Goal: Information Seeking & Learning: Compare options

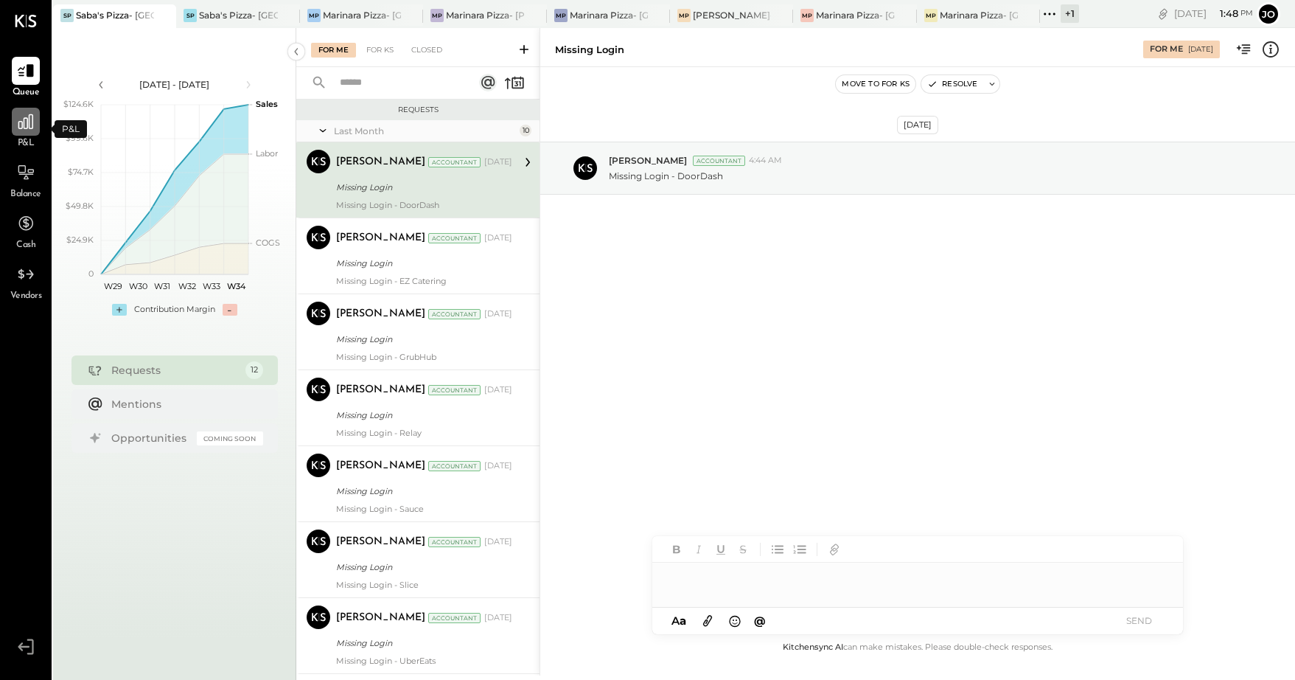
click at [26, 125] on icon at bounding box center [25, 121] width 19 height 19
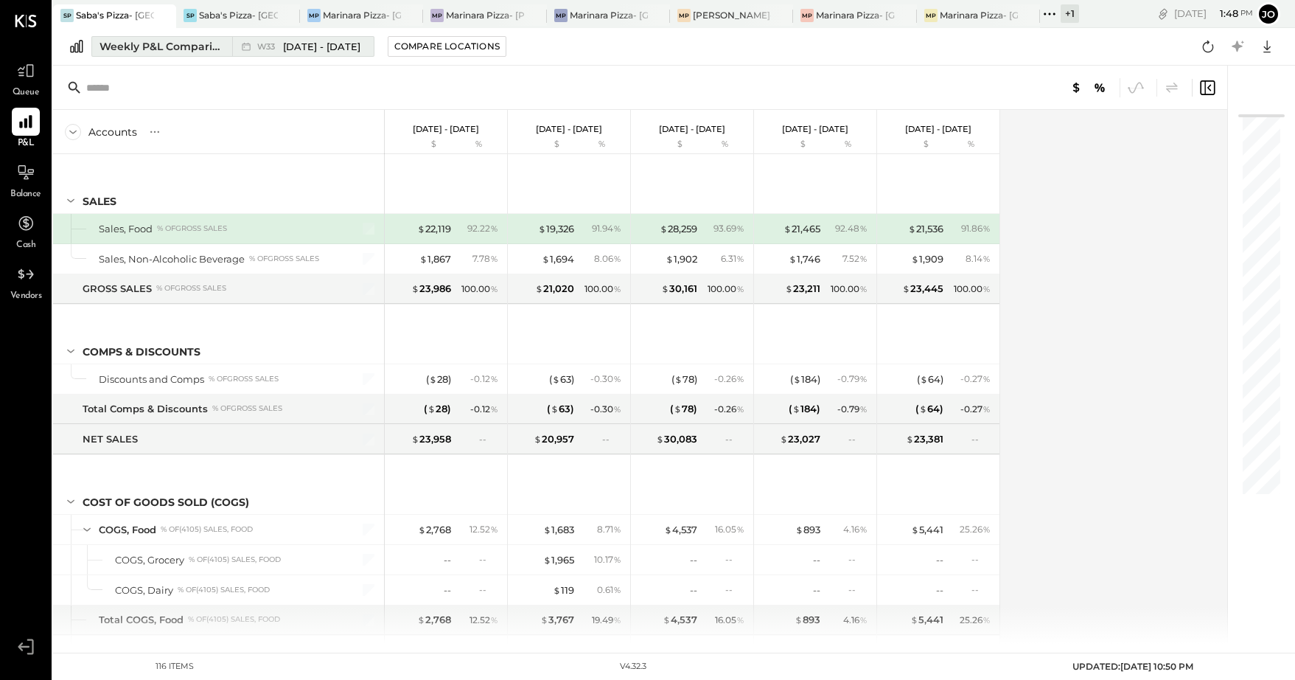
click at [341, 46] on span "[DATE] - [DATE]" at bounding box center [321, 47] width 77 height 14
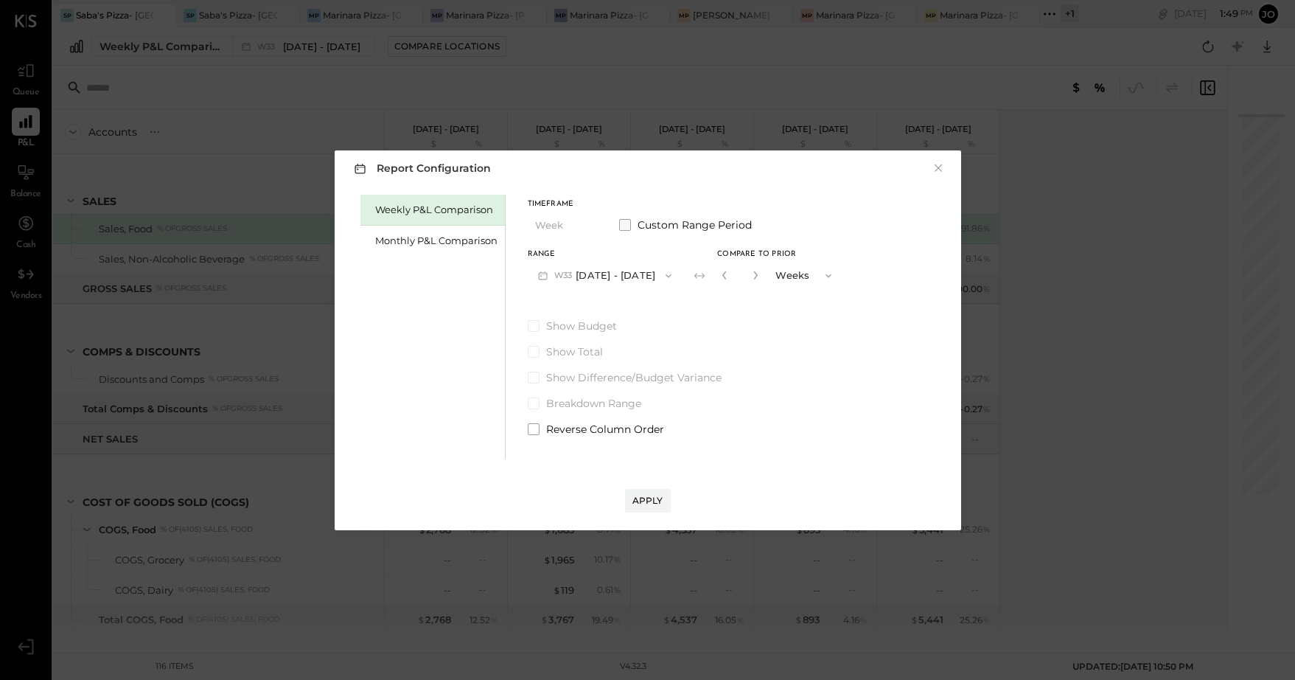
click at [629, 223] on span at bounding box center [625, 225] width 12 height 12
click at [621, 225] on span at bounding box center [625, 225] width 12 height 12
click at [454, 252] on div "Monthly P&L Comparison" at bounding box center [432, 241] width 144 height 31
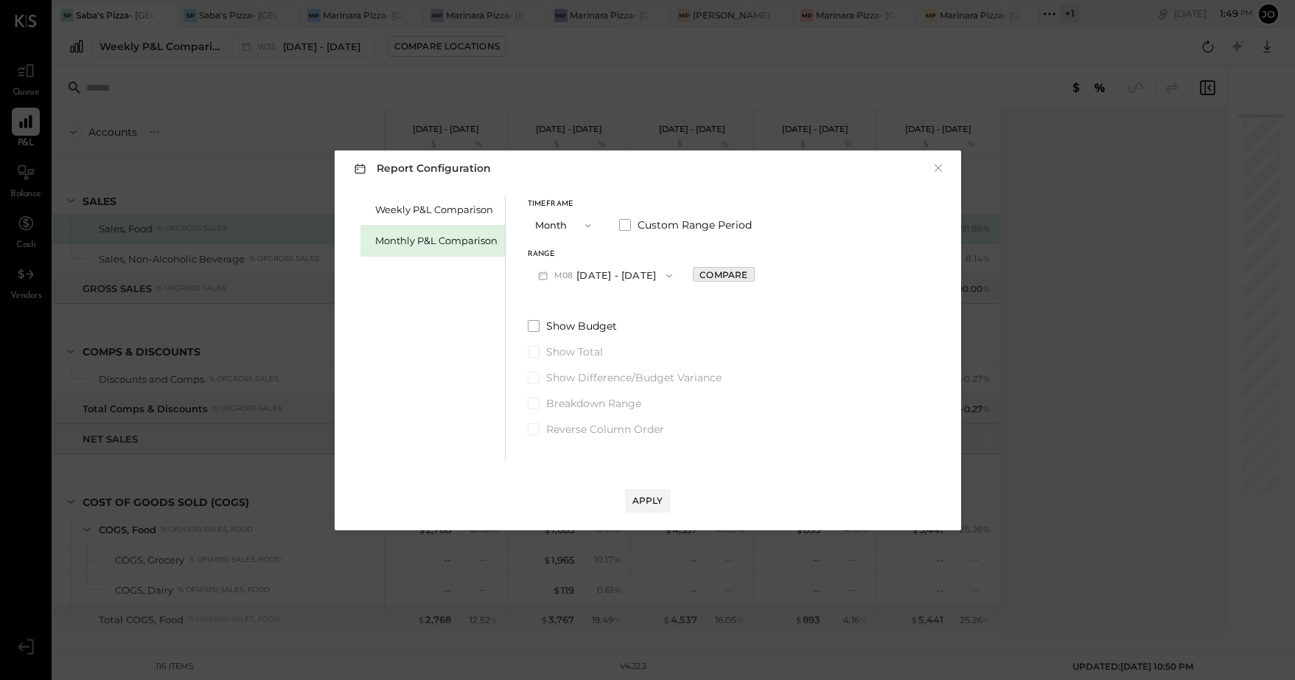
click at [708, 271] on div "Compare" at bounding box center [723, 274] width 48 height 13
click at [723, 275] on icon "button" at bounding box center [725, 275] width 4 height 8
click at [740, 276] on div "Compare" at bounding box center [723, 274] width 48 height 13
click at [769, 275] on button "Months" at bounding box center [806, 275] width 74 height 27
click at [754, 276] on icon "button" at bounding box center [756, 275] width 9 height 9
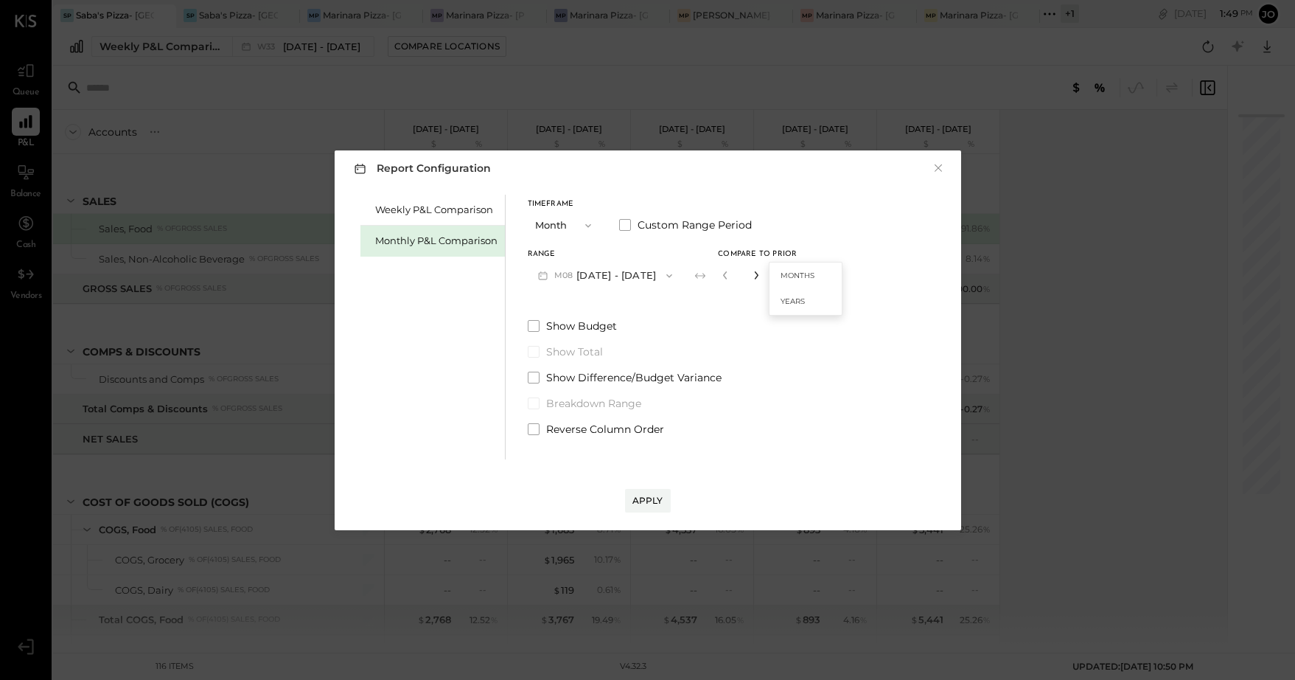
type input "*"
click at [663, 499] on button "Apply" at bounding box center [648, 501] width 46 height 24
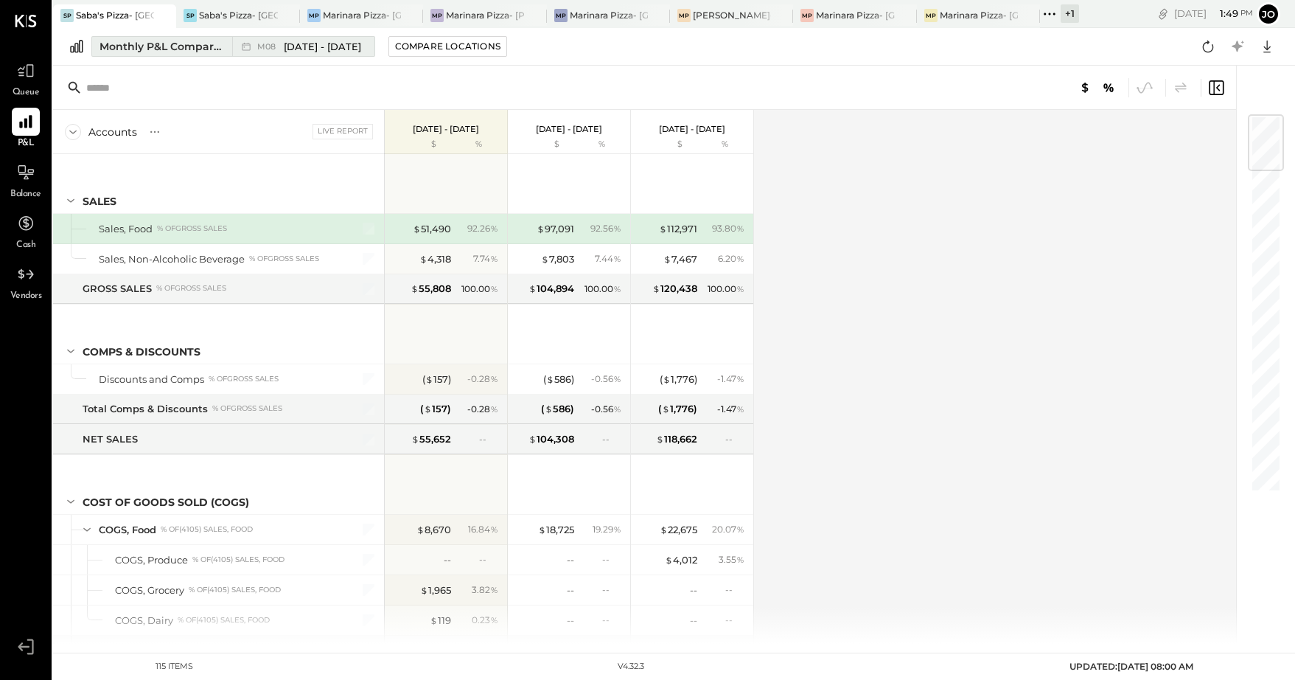
click at [172, 47] on div "Monthly P&L Comparison" at bounding box center [162, 46] width 124 height 15
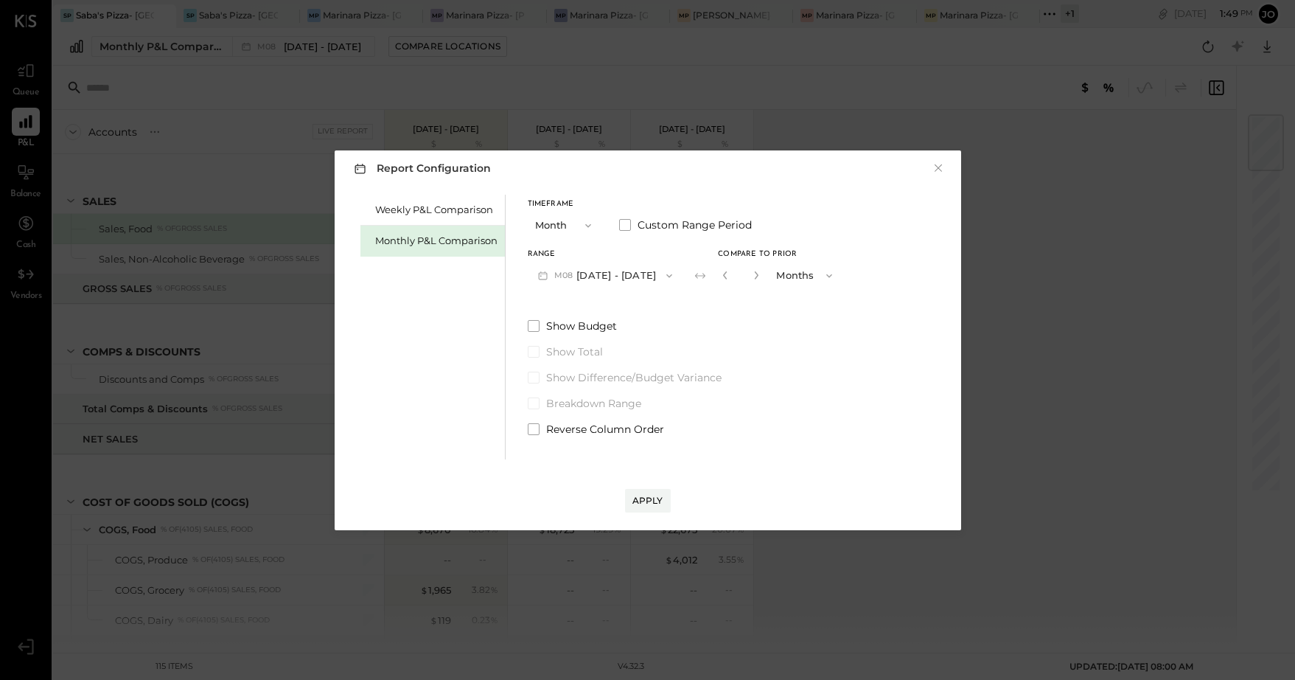
click at [573, 218] on button "Month" at bounding box center [565, 225] width 74 height 27
click at [567, 276] on div "YTD" at bounding box center [564, 278] width 72 height 27
click at [651, 498] on div "Apply" at bounding box center [647, 500] width 31 height 13
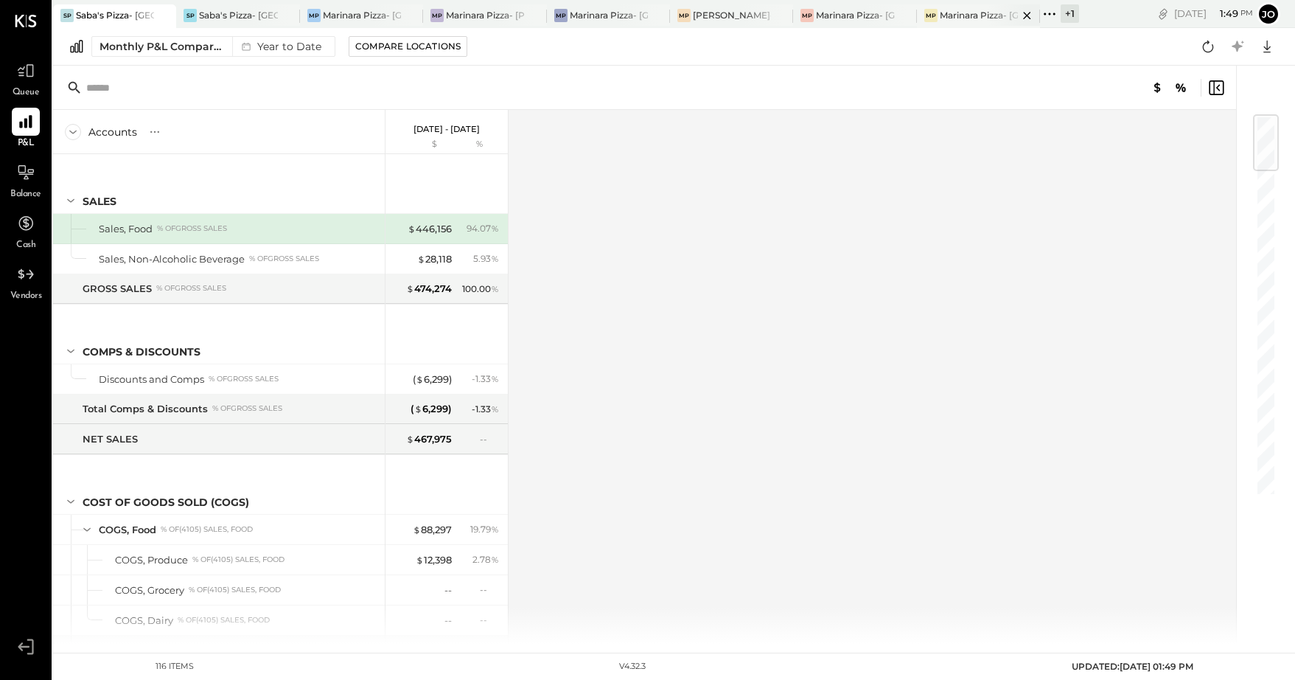
click at [983, 15] on div "Marinara Pizza- [GEOGRAPHIC_DATA]" at bounding box center [979, 15] width 78 height 13
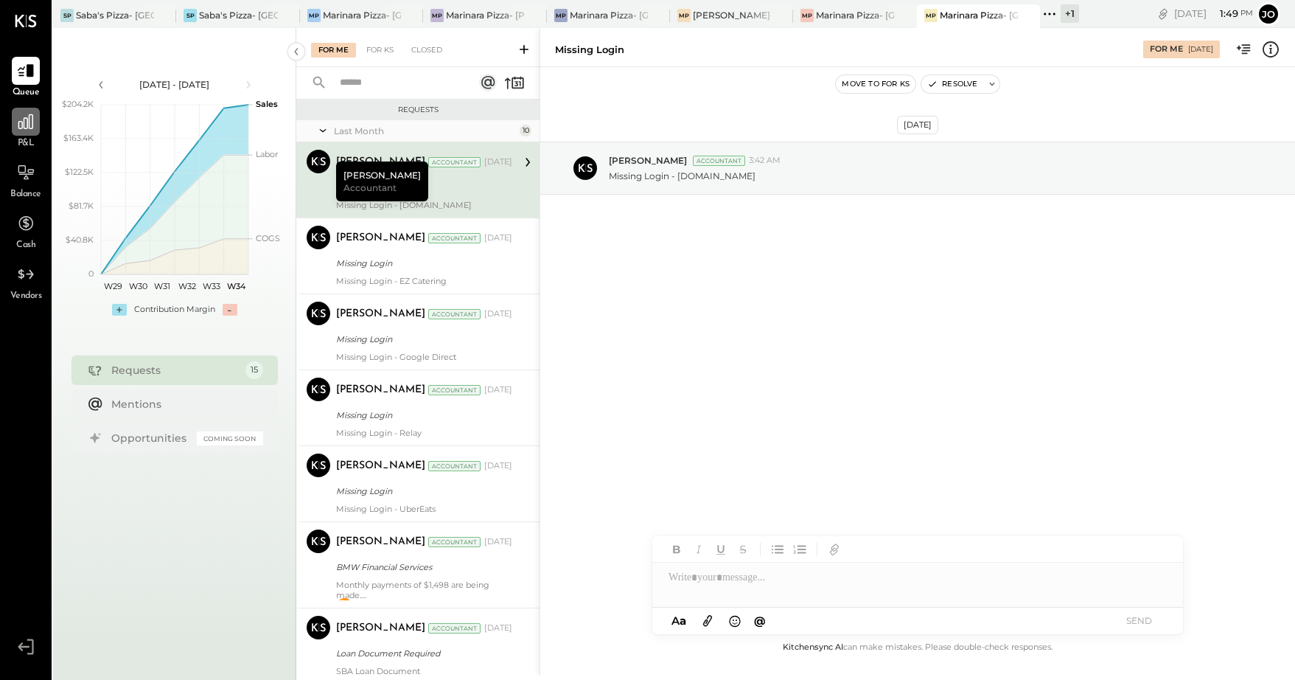
click at [29, 128] on icon at bounding box center [25, 121] width 15 height 15
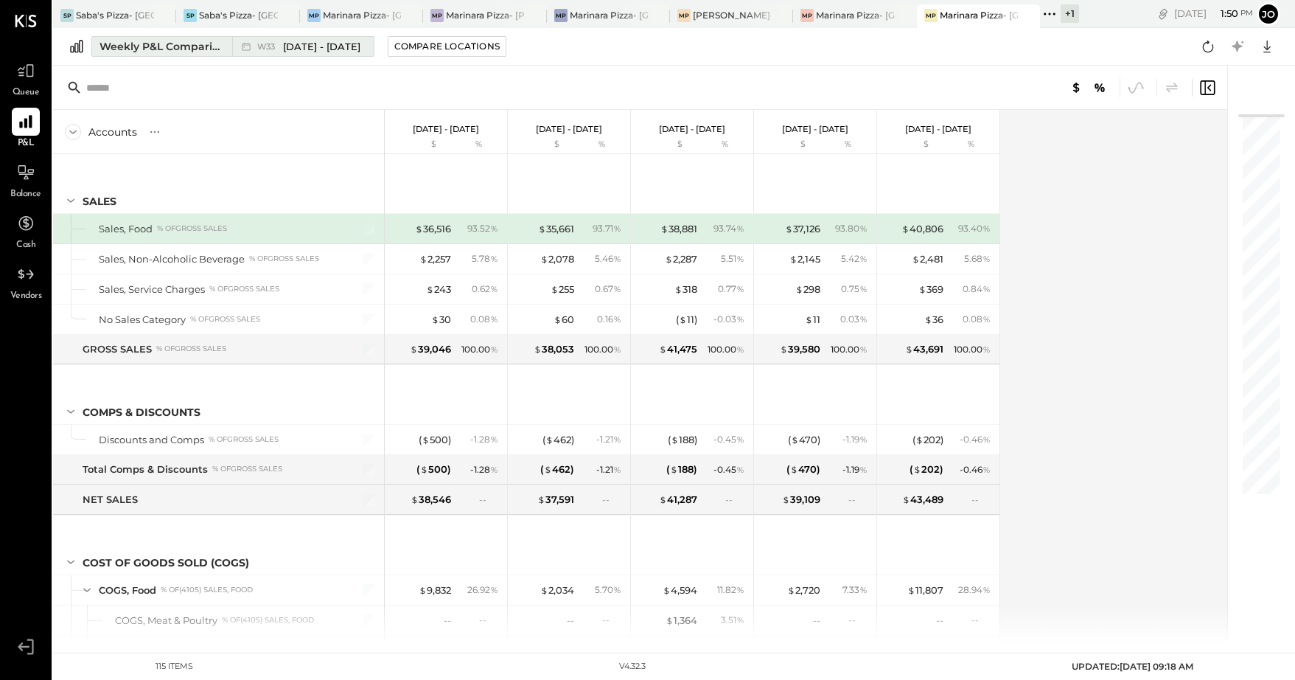
click at [287, 49] on span "[DATE] - [DATE]" at bounding box center [321, 47] width 77 height 14
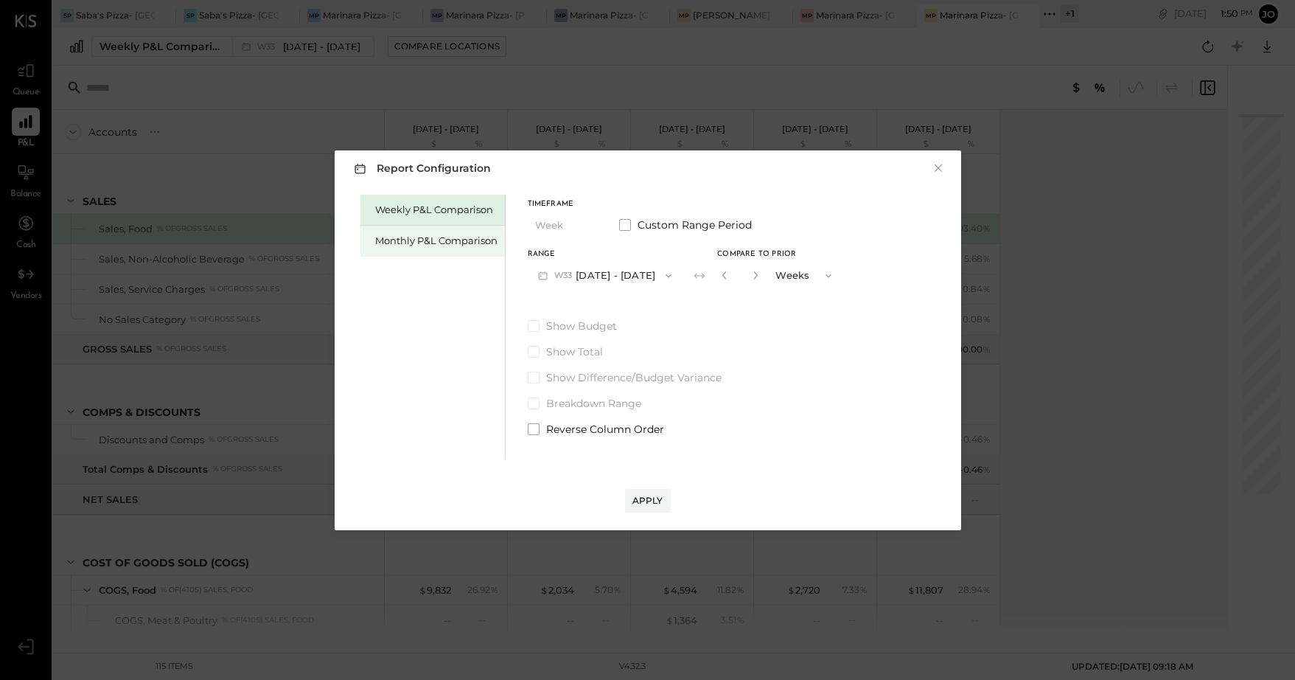
click at [440, 240] on div "Monthly P&L Comparison" at bounding box center [436, 241] width 122 height 14
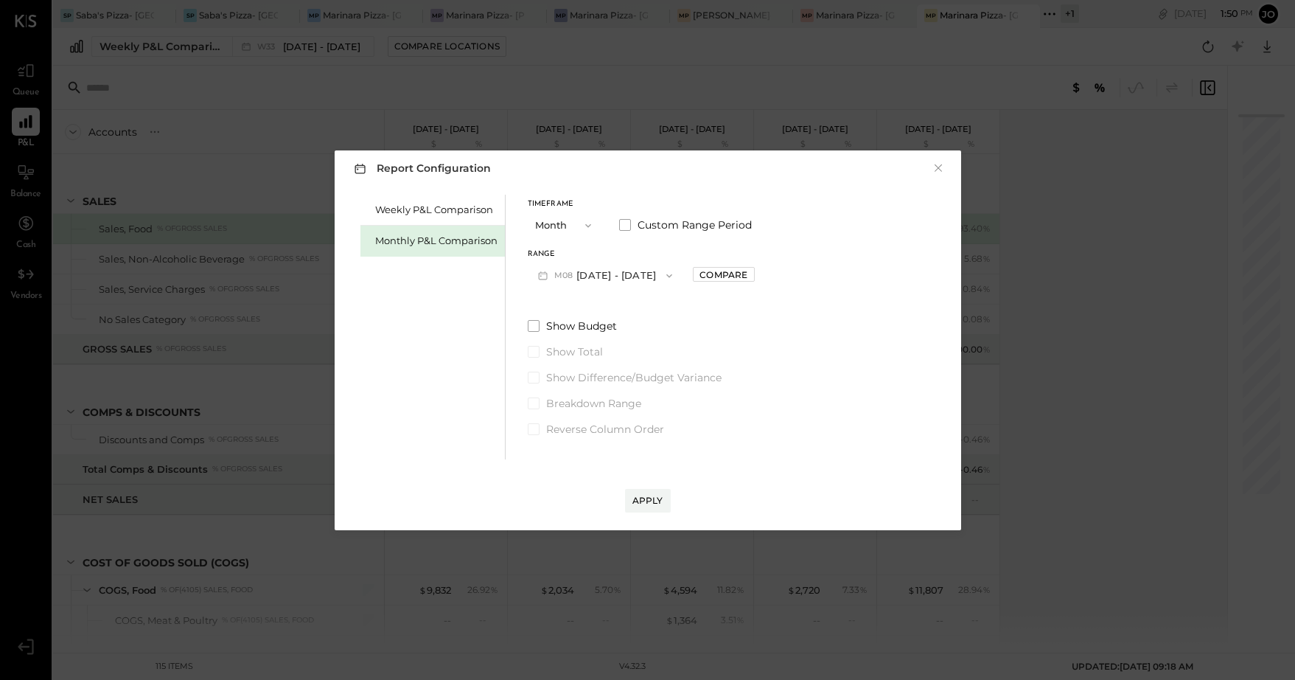
click at [576, 222] on span "button" at bounding box center [584, 226] width 19 height 12
click at [564, 272] on div "YTD" at bounding box center [564, 278] width 72 height 27
click at [655, 504] on div "Apply" at bounding box center [647, 500] width 31 height 13
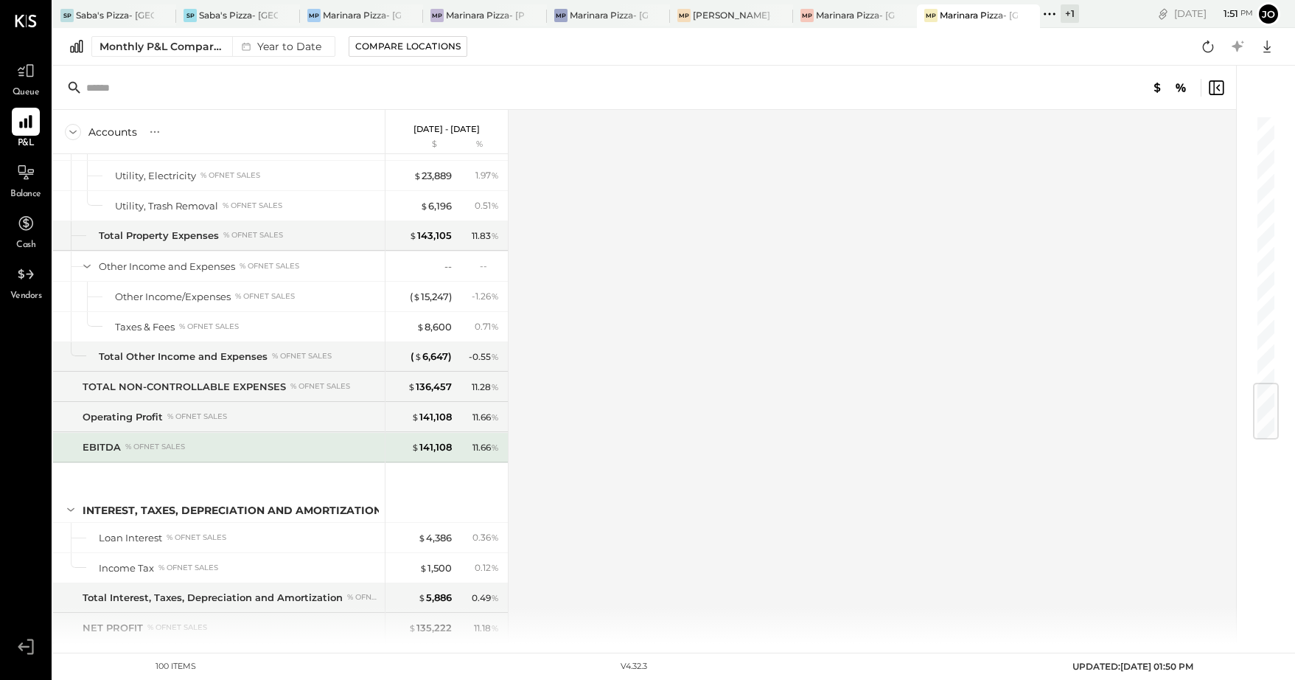
scroll to position [2321, 0]
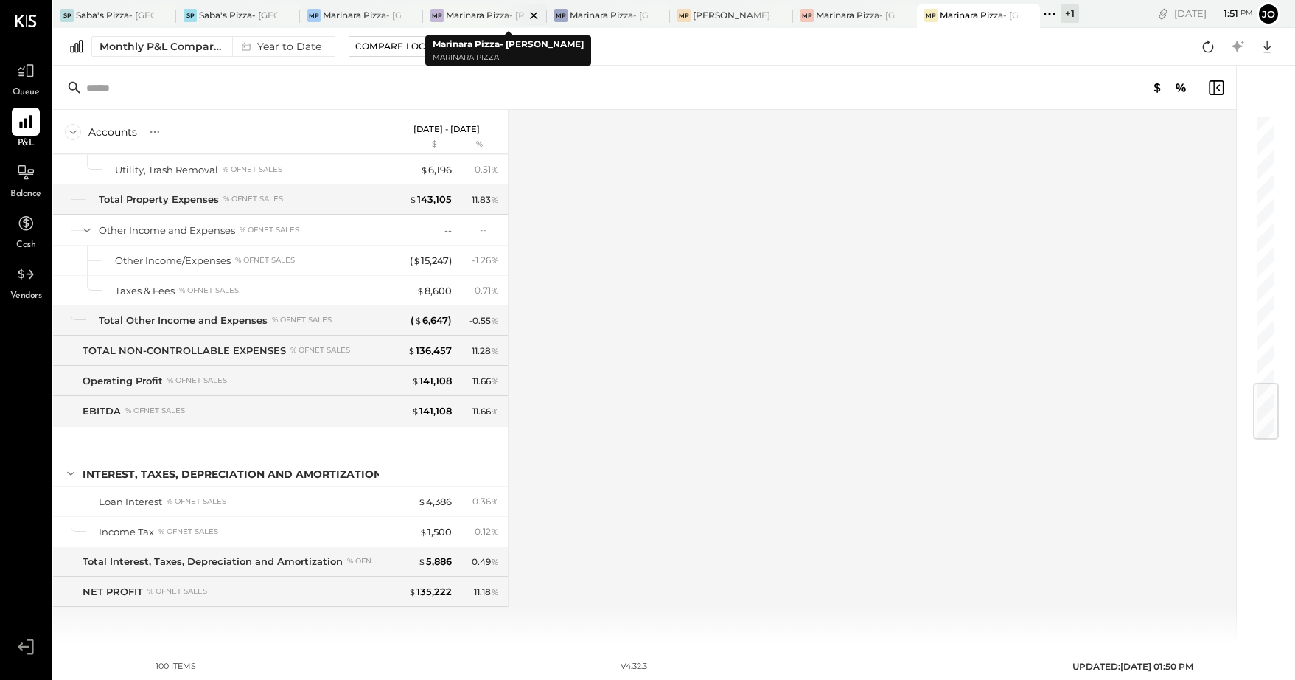
click at [485, 10] on div "Marinara Pizza- [PERSON_NAME]" at bounding box center [485, 15] width 78 height 13
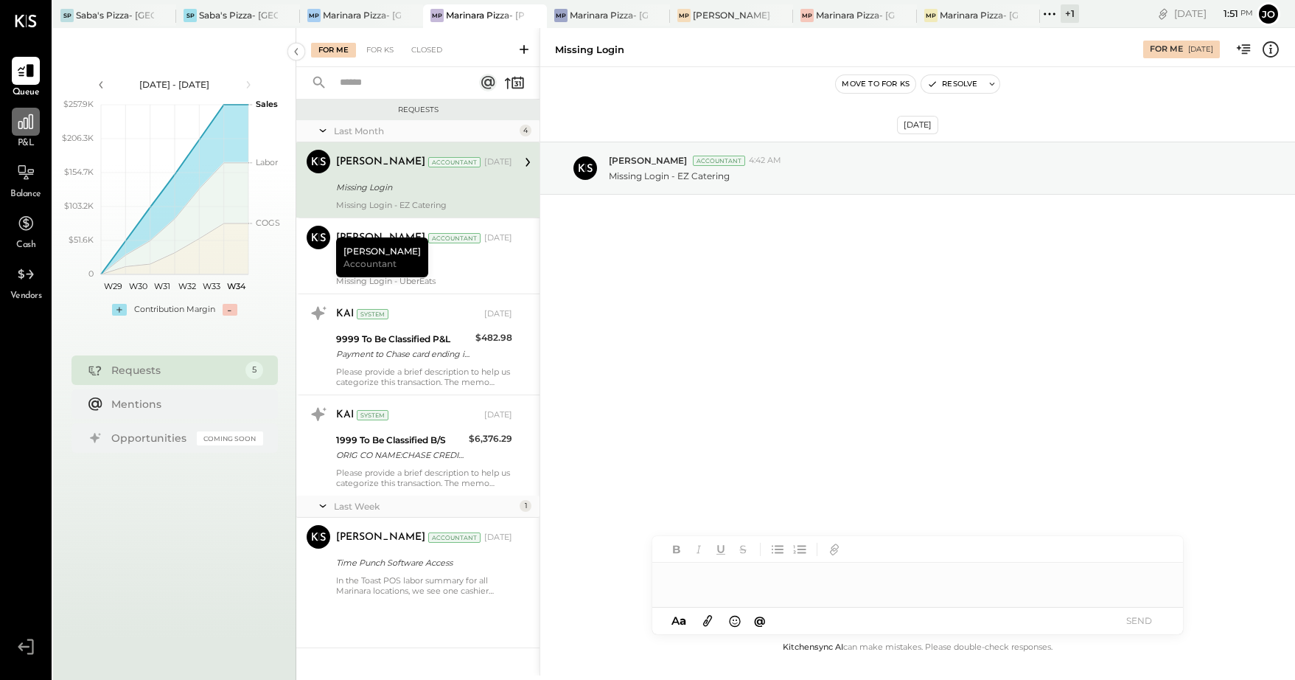
click at [30, 136] on div at bounding box center [26, 122] width 28 height 28
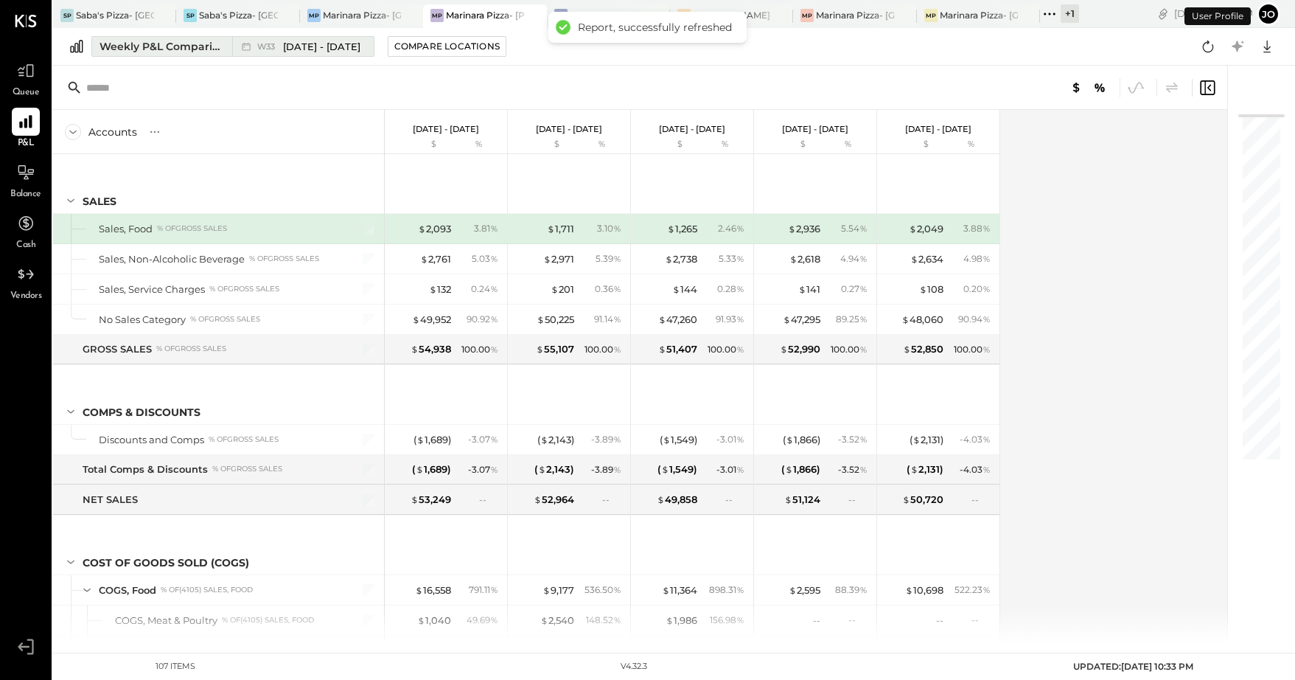
click at [335, 46] on span "[DATE] - [DATE]" at bounding box center [321, 47] width 77 height 14
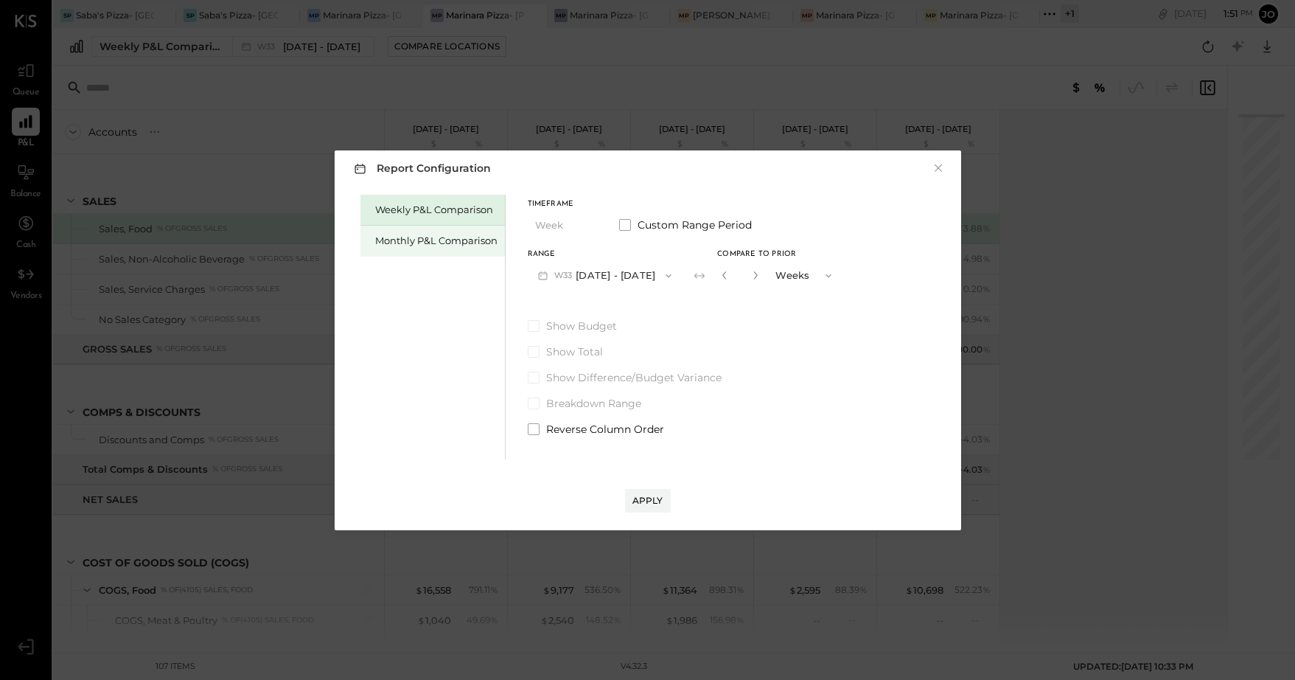
click at [480, 244] on div "Monthly P&L Comparison" at bounding box center [436, 241] width 122 height 14
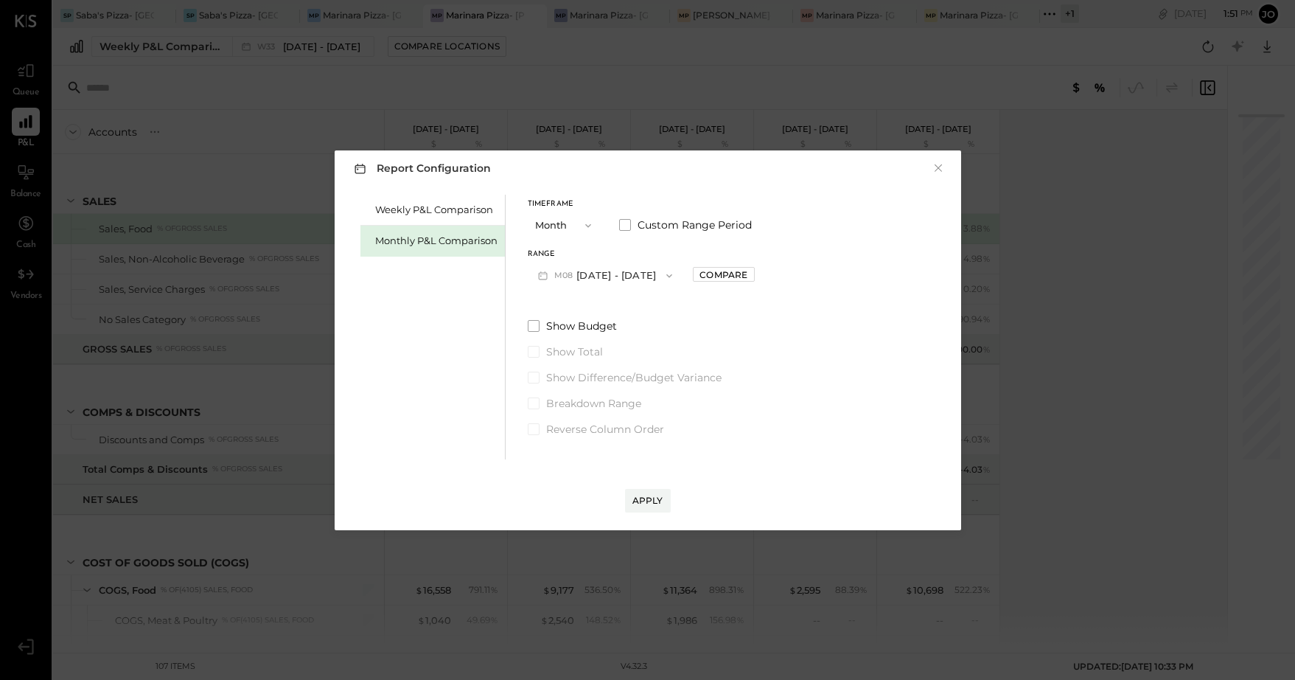
click at [557, 224] on button "Month" at bounding box center [565, 225] width 74 height 27
click at [552, 279] on span "YTD" at bounding box center [547, 278] width 15 height 10
click at [652, 501] on div "Apply" at bounding box center [647, 500] width 31 height 13
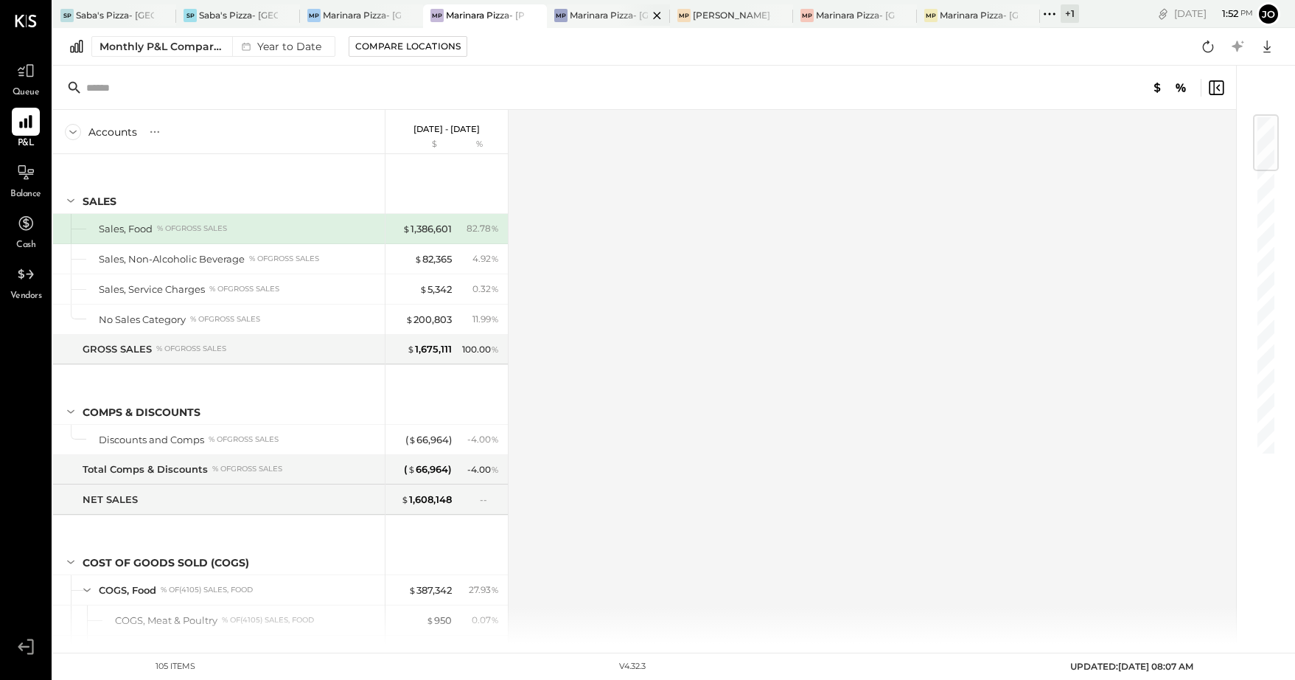
click at [601, 14] on div "Marinara Pizza- [GEOGRAPHIC_DATA]" at bounding box center [609, 15] width 78 height 13
